Goal: Navigation & Orientation: Find specific page/section

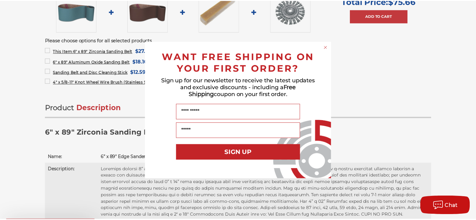
scroll to position [304, 0]
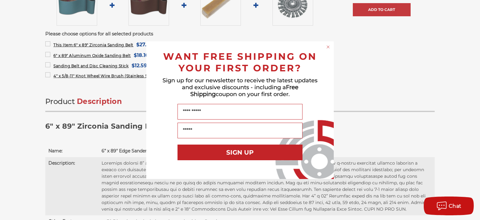
click at [329, 47] on circle "Close dialog" at bounding box center [329, 47] width 6 height 6
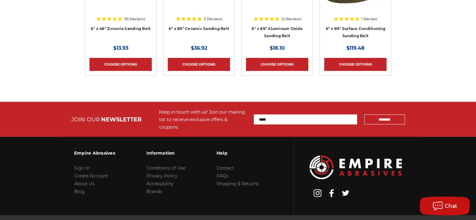
scroll to position [1379, 0]
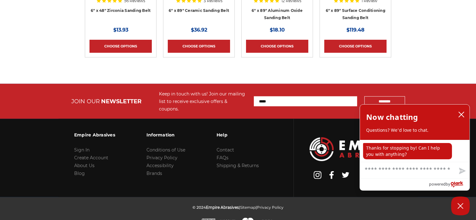
click at [93, 162] on li "About Us" at bounding box center [94, 166] width 41 height 8
click at [460, 115] on icon "close chatbox" at bounding box center [460, 114] width 5 height 5
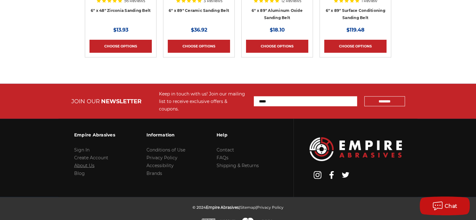
click at [90, 163] on link "About Us" at bounding box center [84, 166] width 20 height 6
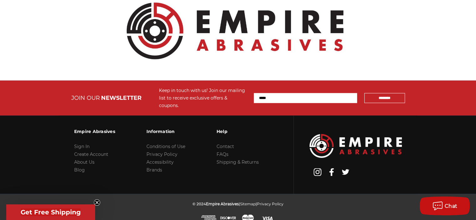
scroll to position [726, 0]
